Goal: Navigation & Orientation: Find specific page/section

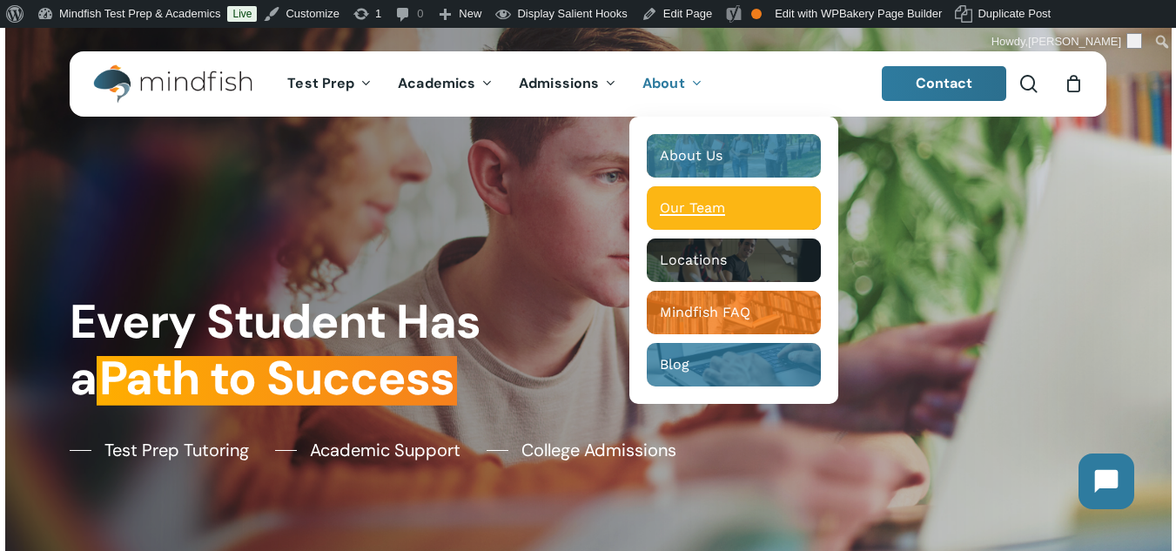
click at [715, 208] on span "Our Team" at bounding box center [692, 207] width 65 height 17
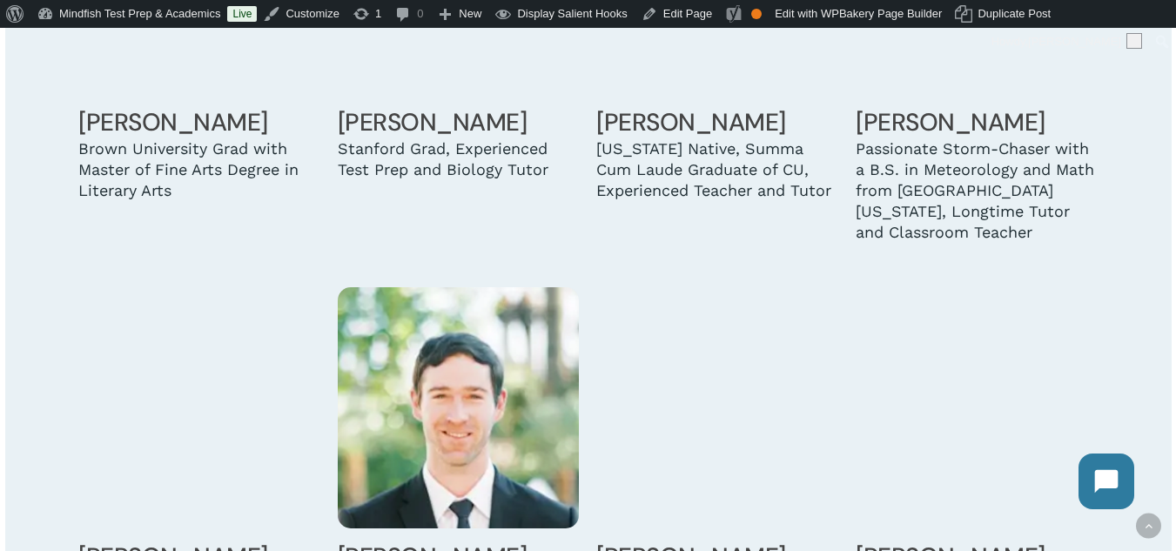
scroll to position [3222, 0]
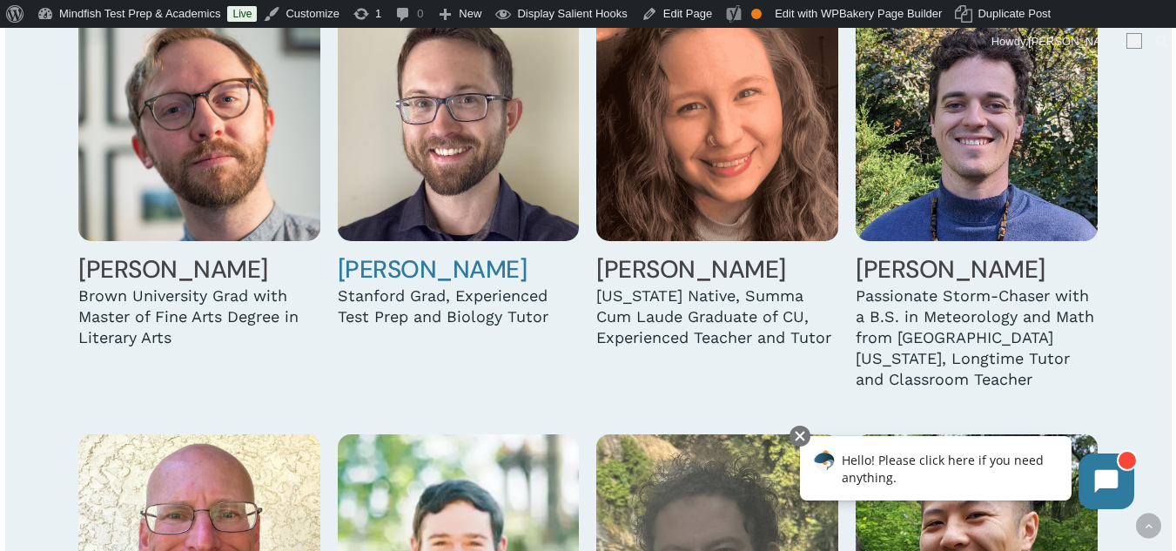
click at [471, 172] on img at bounding box center [459, 120] width 242 height 242
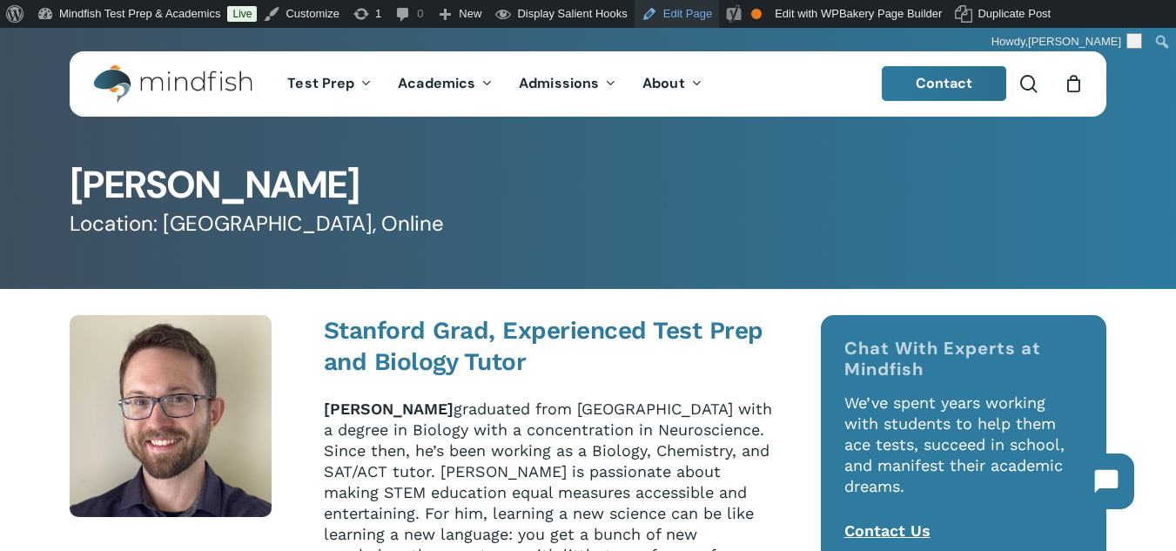
click at [692, 17] on link "Edit Page" at bounding box center [677, 14] width 84 height 28
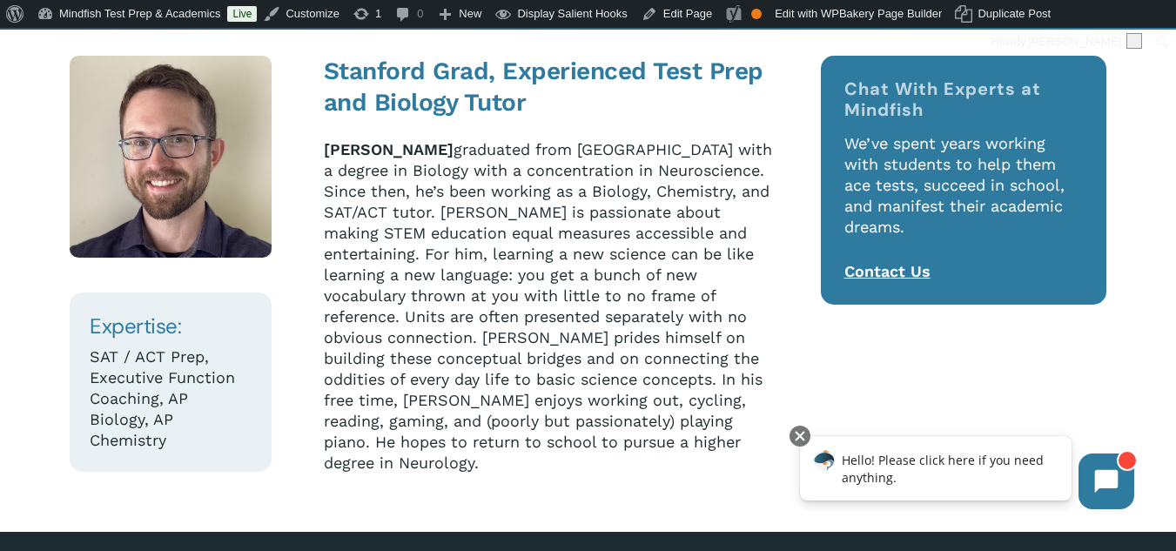
scroll to position [261, 0]
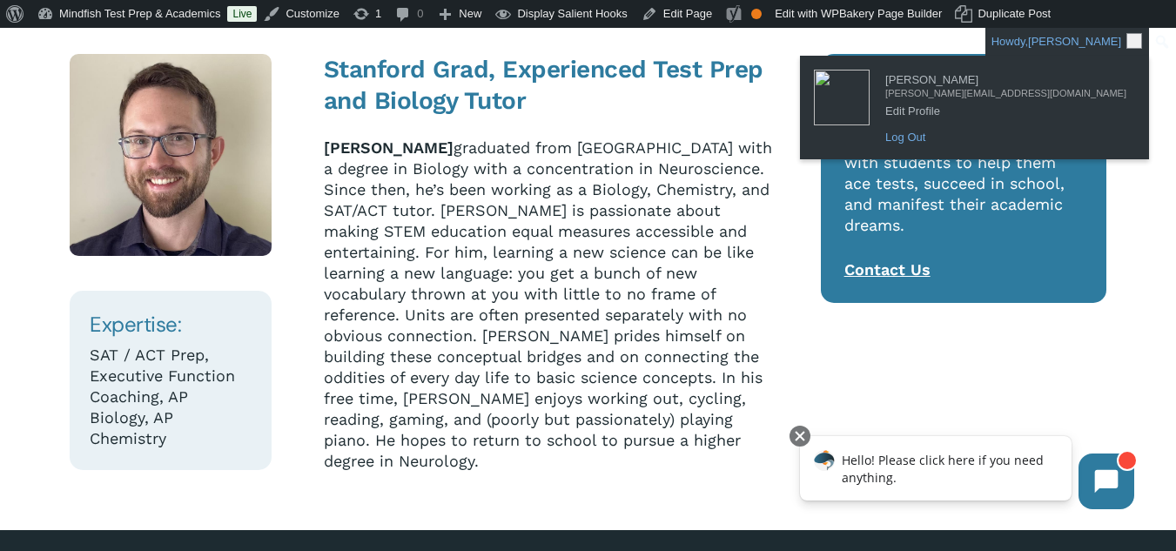
click at [1032, 145] on link "Log Out" at bounding box center [1006, 137] width 259 height 23
